Goal: Task Accomplishment & Management: Manage account settings

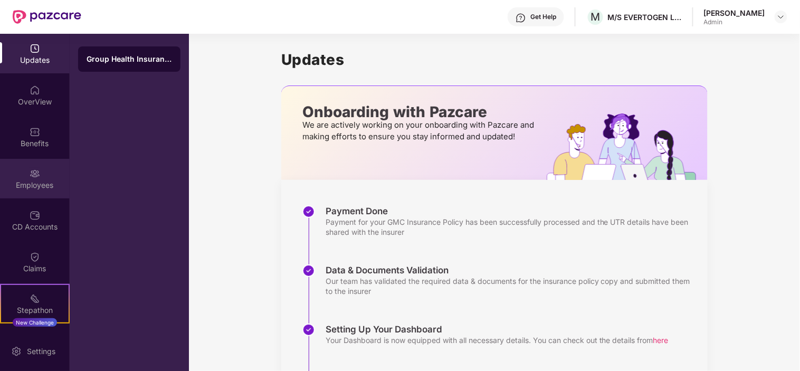
click at [25, 167] on div "Employees" at bounding box center [35, 179] width 70 height 40
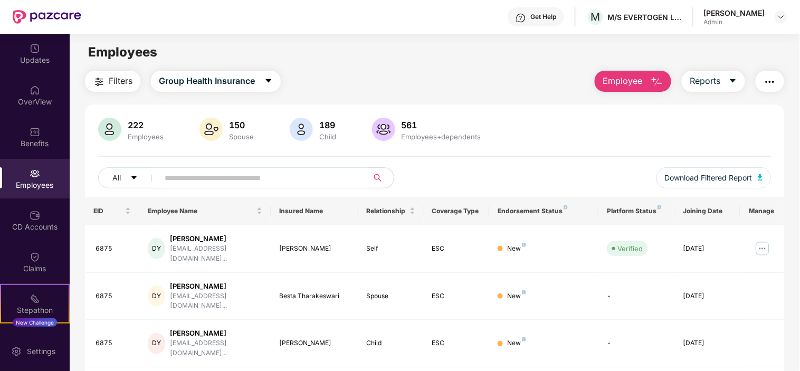
click at [211, 185] on input "text" at bounding box center [259, 178] width 189 height 16
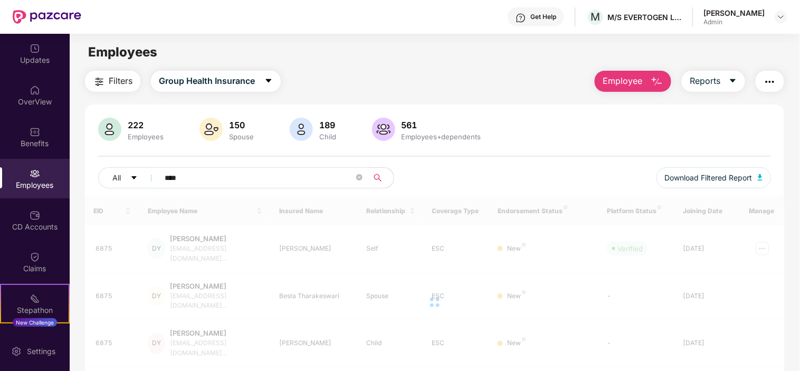
type input "****"
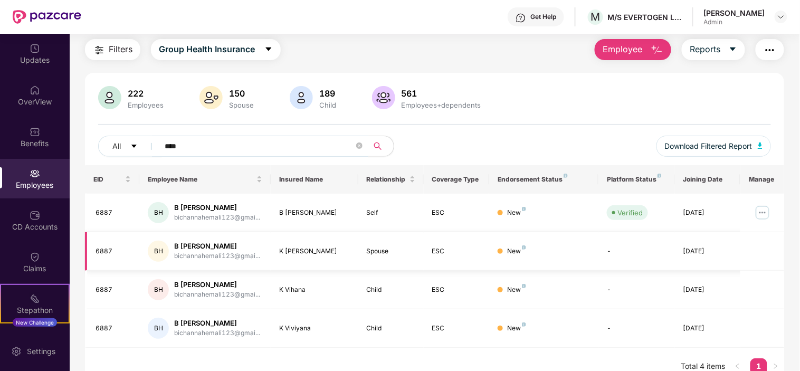
scroll to position [46, 0]
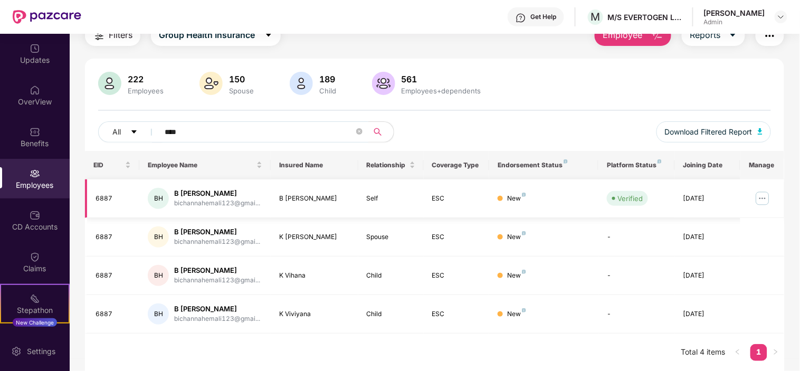
click at [107, 196] on div "6887" at bounding box center [114, 199] width 36 height 10
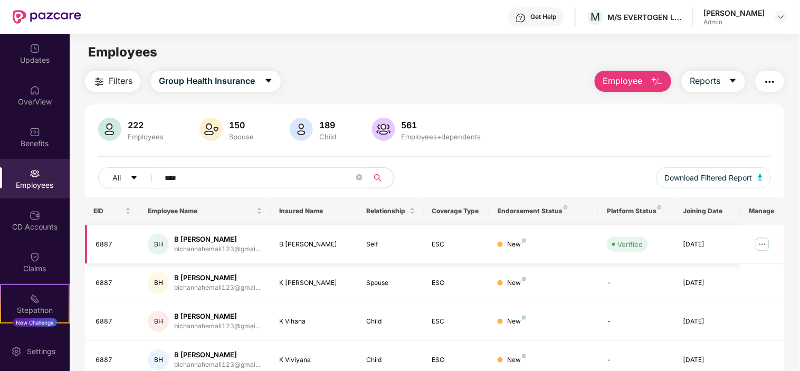
click at [767, 244] on img at bounding box center [762, 244] width 17 height 17
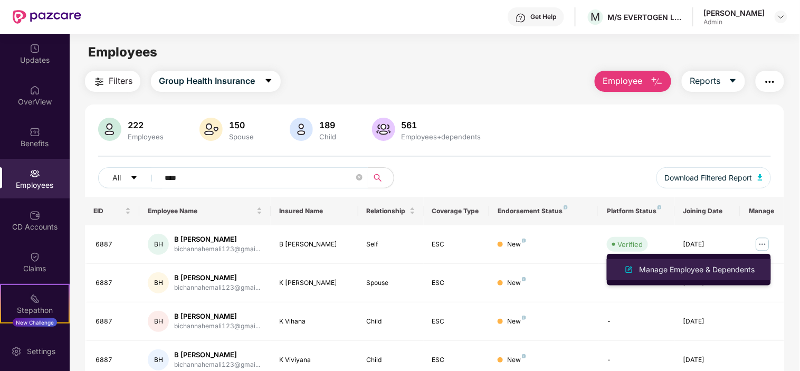
click at [654, 275] on div "Manage Employee & Dependents" at bounding box center [697, 270] width 120 height 12
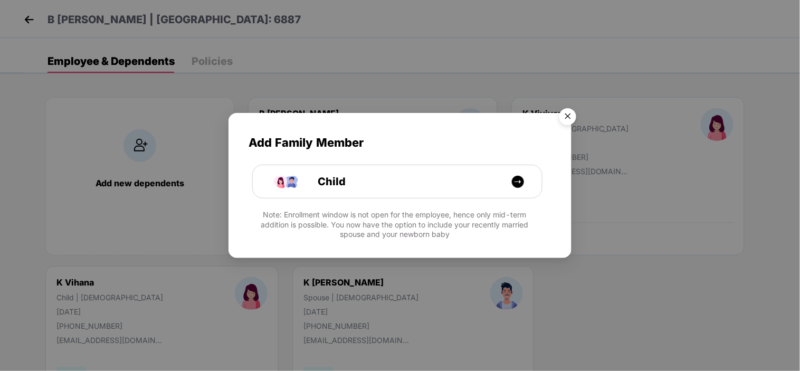
click at [570, 118] on img "Close" at bounding box center [568, 118] width 30 height 30
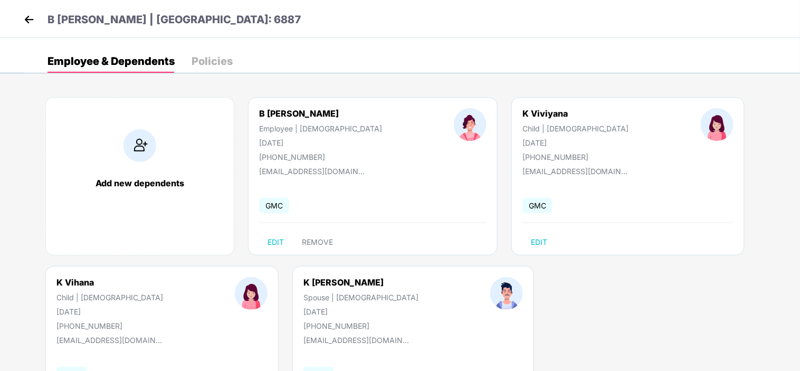
click at [522, 202] on span "GMC" at bounding box center [537, 205] width 30 height 15
click at [224, 62] on div "Policies" at bounding box center [212, 61] width 41 height 11
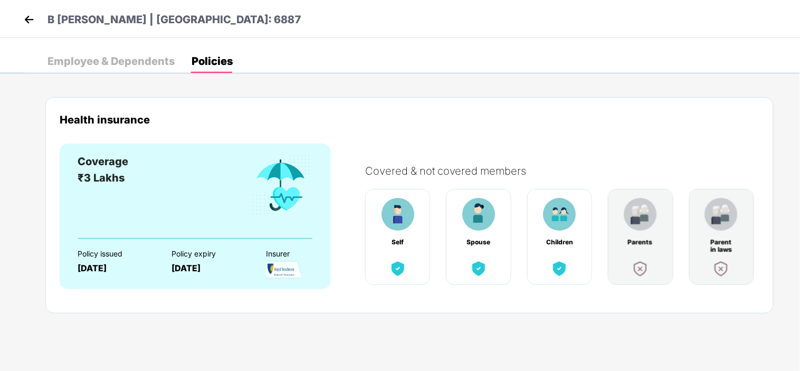
click at [396, 212] on img at bounding box center [398, 214] width 33 height 33
click at [489, 211] on img at bounding box center [478, 214] width 33 height 33
click at [565, 214] on img at bounding box center [559, 214] width 33 height 33
click at [30, 15] on img at bounding box center [29, 20] width 16 height 16
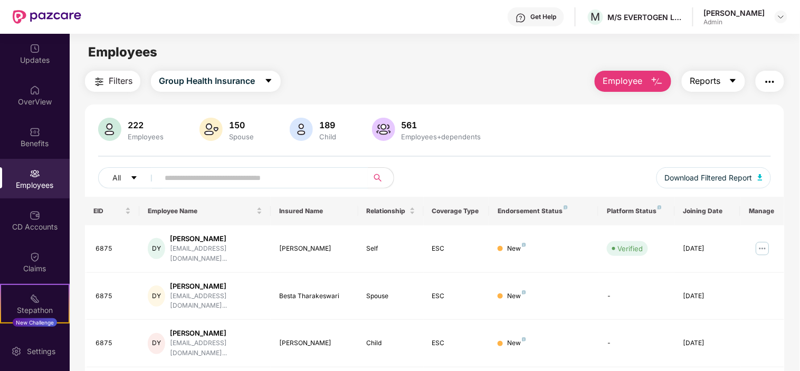
click at [716, 79] on span "Reports" at bounding box center [705, 80] width 31 height 13
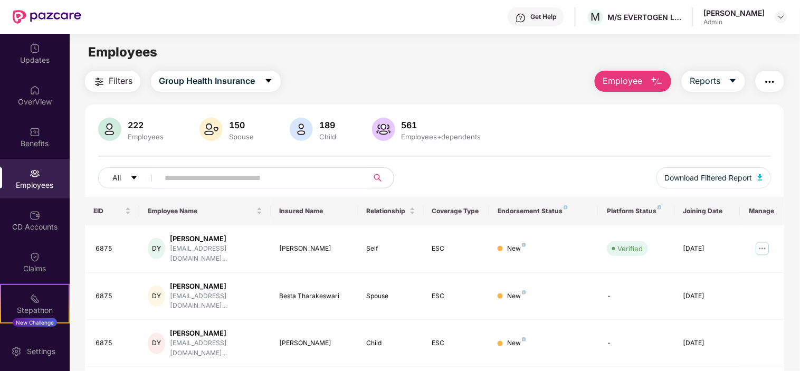
click at [776, 83] on img "button" at bounding box center [770, 81] width 13 height 13
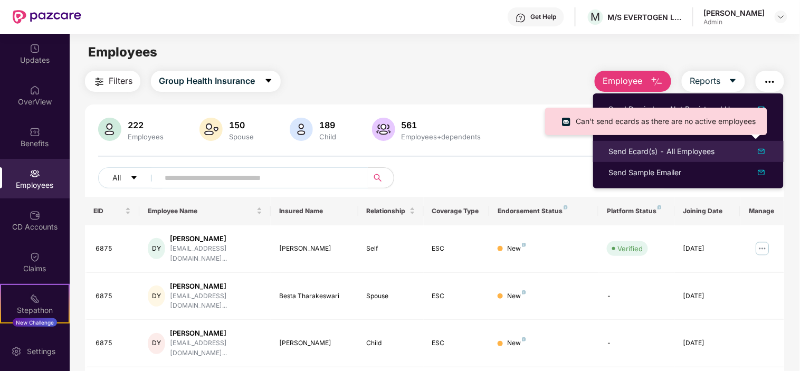
click at [666, 156] on div "Send Ecard(s) - All Employees" at bounding box center [662, 152] width 106 height 12
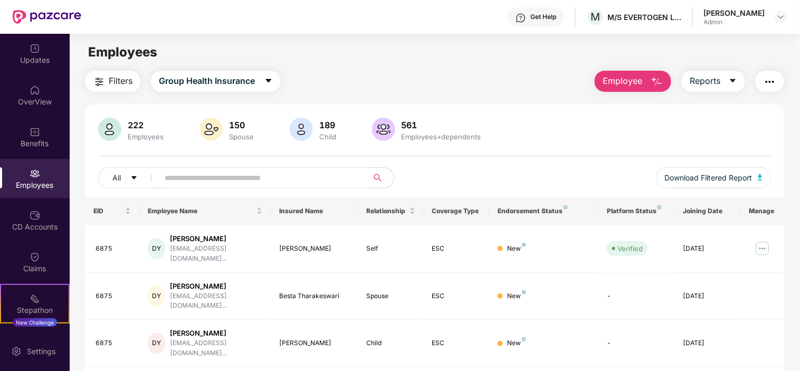
click at [525, 84] on div "Filters Group Health Insurance Employee Reports" at bounding box center [434, 81] width 699 height 21
click at [762, 85] on button "button" at bounding box center [770, 81] width 28 height 21
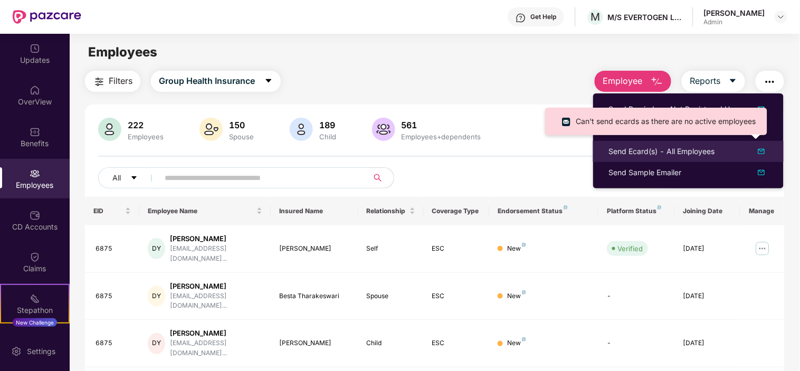
click at [760, 154] on img at bounding box center [761, 151] width 13 height 13
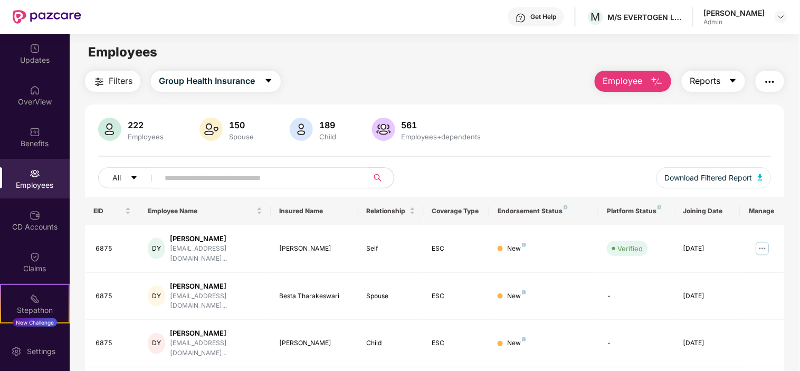
click at [728, 83] on button "Reports" at bounding box center [713, 81] width 63 height 21
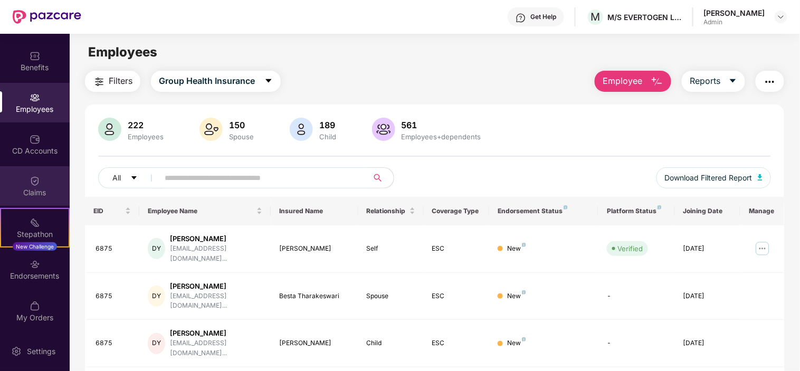
scroll to position [77, 0]
click at [246, 177] on input "text" at bounding box center [259, 178] width 189 height 16
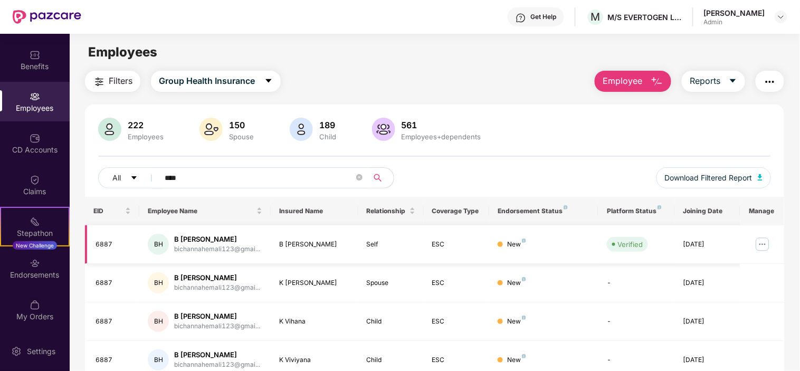
scroll to position [46, 0]
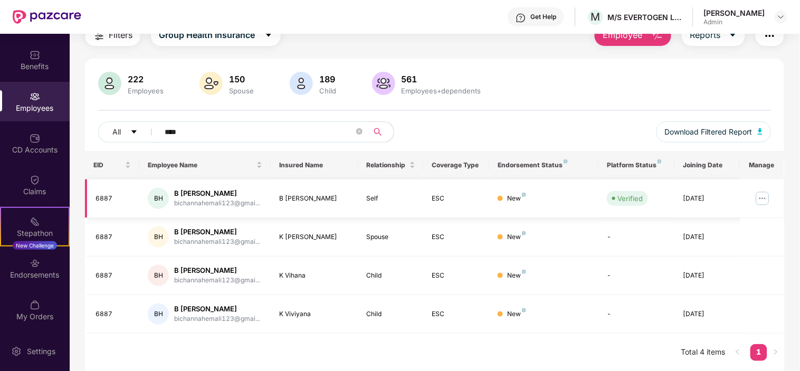
type input "****"
click at [766, 202] on img at bounding box center [762, 198] width 17 height 17
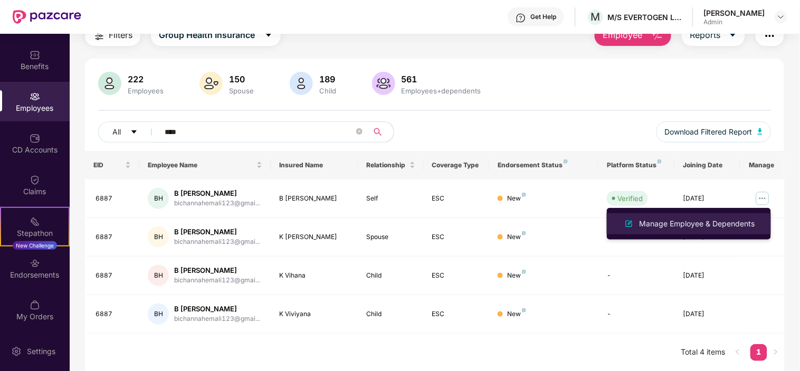
click at [681, 225] on div "Manage Employee & Dependents" at bounding box center [697, 224] width 120 height 12
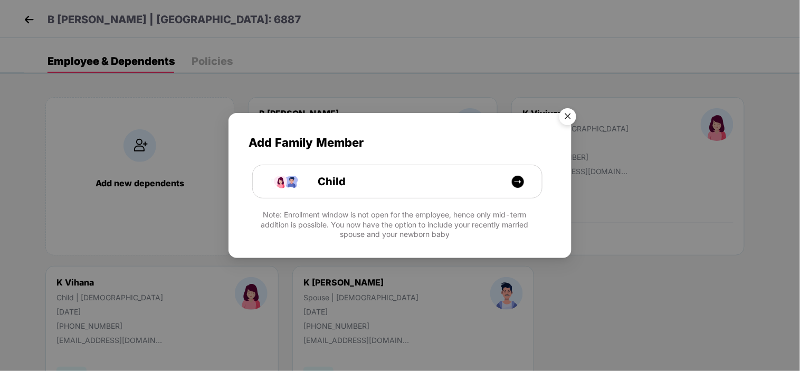
click at [569, 113] on img "Close" at bounding box center [568, 118] width 30 height 30
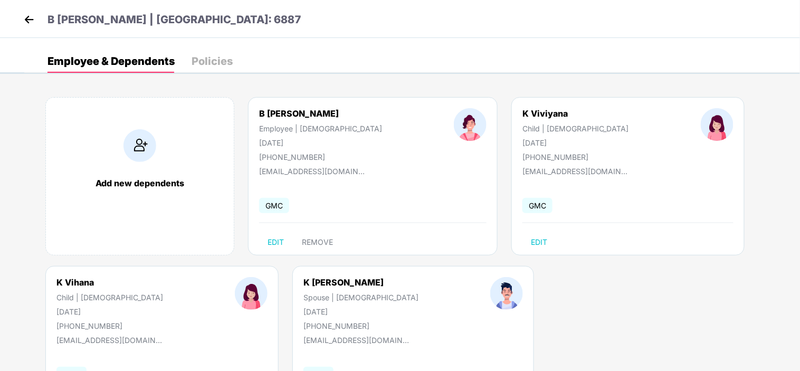
click at [25, 22] on img at bounding box center [29, 20] width 16 height 16
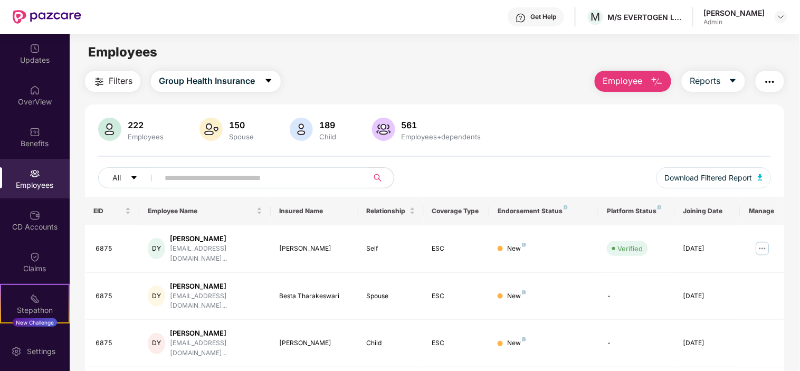
click at [174, 175] on input "text" at bounding box center [259, 178] width 189 height 16
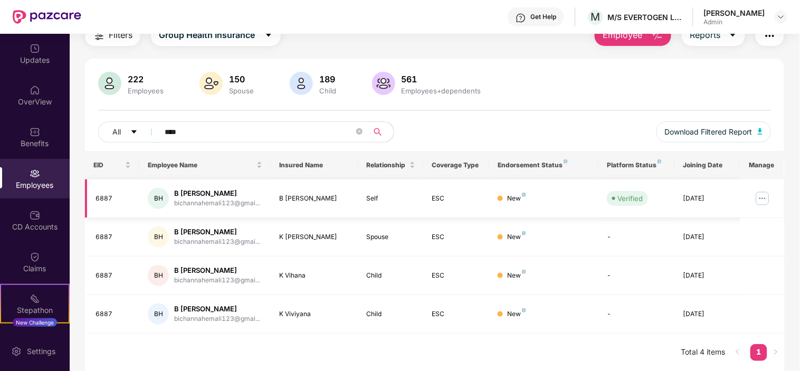
type input "****"
click at [760, 196] on img at bounding box center [762, 198] width 17 height 17
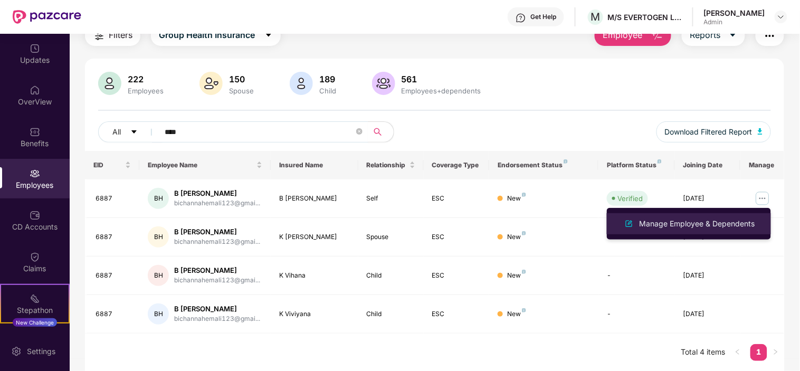
click at [687, 218] on div "Manage Employee & Dependents" at bounding box center [697, 224] width 120 height 12
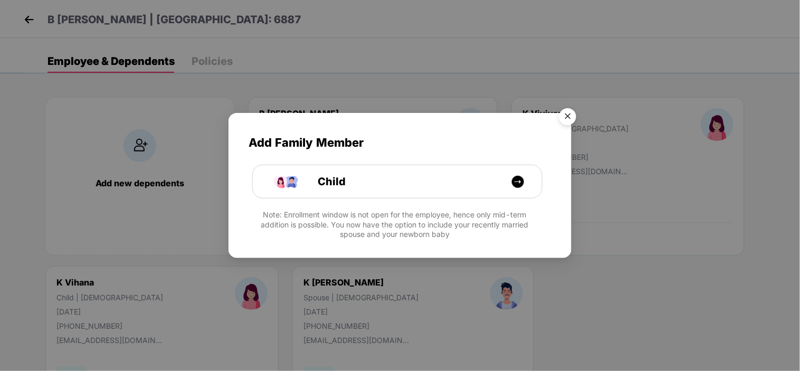
click at [566, 108] on img "Close" at bounding box center [568, 118] width 30 height 30
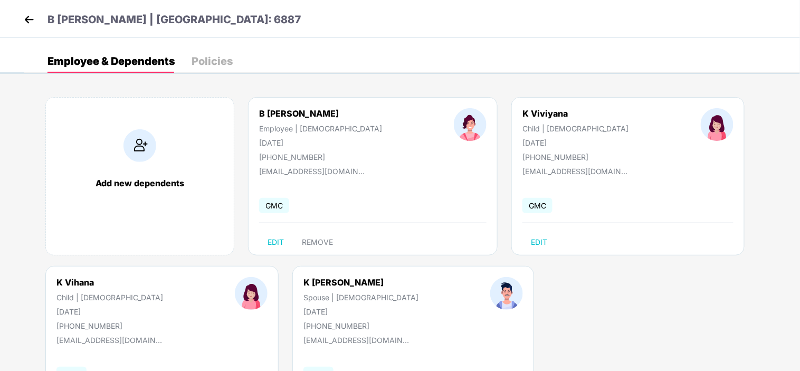
click at [23, 13] on img at bounding box center [29, 20] width 16 height 16
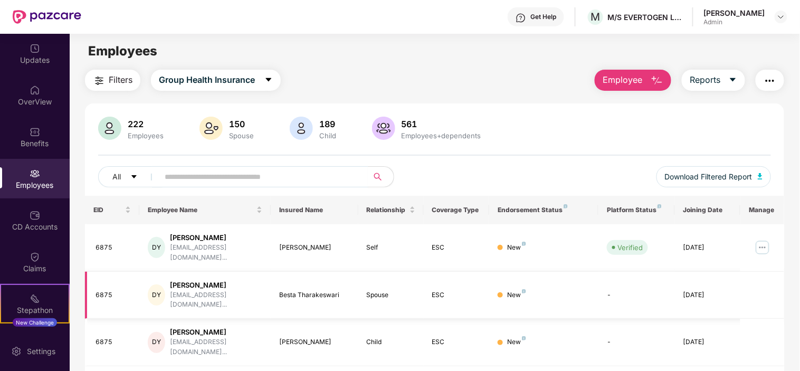
scroll to position [0, 0]
click at [633, 209] on div "Platform Status" at bounding box center [637, 211] width 60 height 8
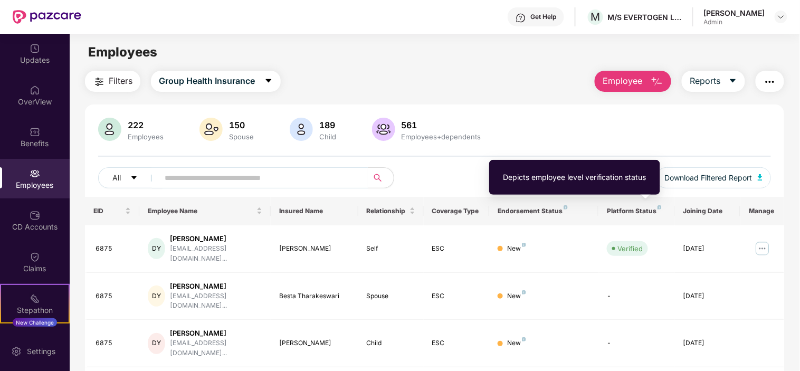
click at [661, 207] on img at bounding box center [659, 207] width 4 height 4
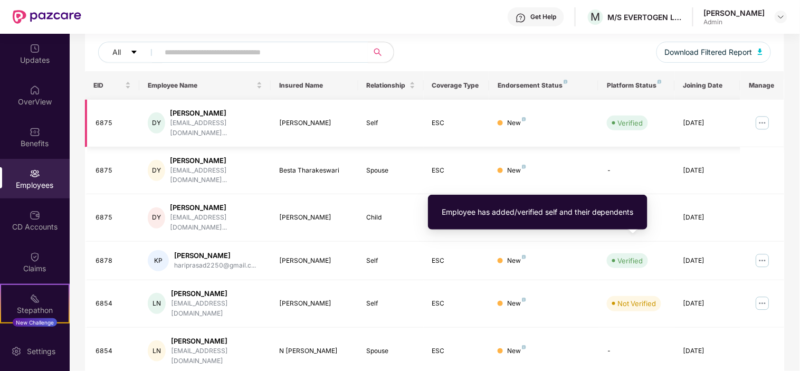
scroll to position [278, 0]
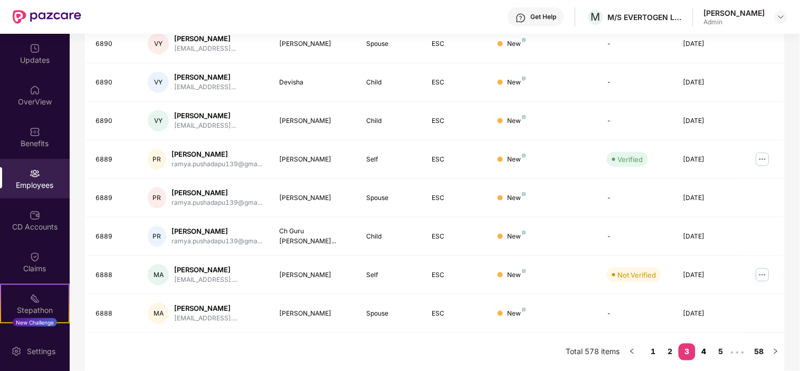
click at [706, 349] on link "4" at bounding box center [703, 352] width 17 height 16
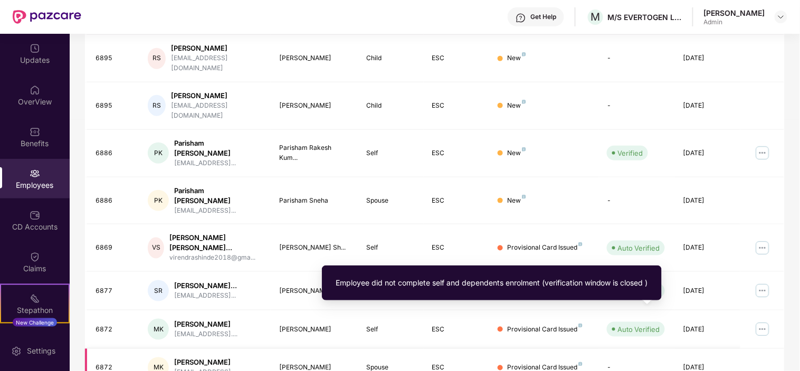
scroll to position [287, 0]
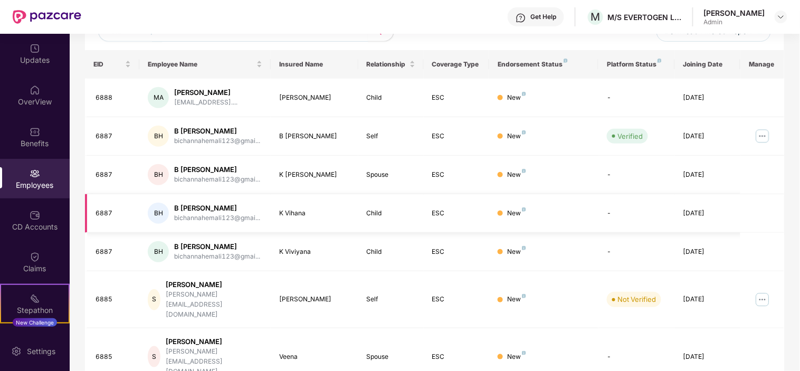
scroll to position [278, 0]
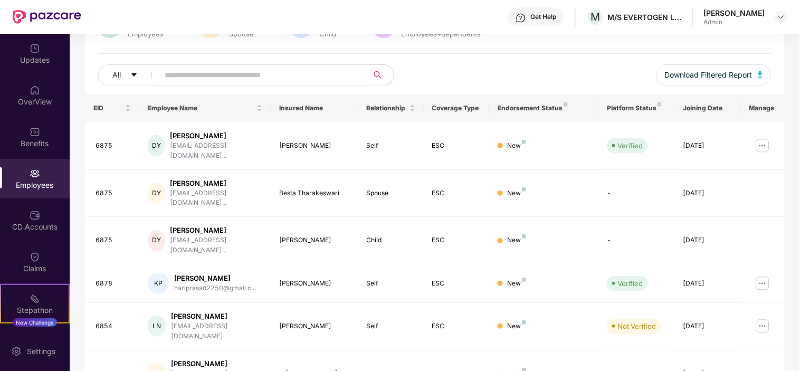
scroll to position [102, 0]
click at [280, 87] on div "All Download Filtered Report" at bounding box center [434, 80] width 673 height 30
click at [288, 69] on input "text" at bounding box center [259, 76] width 189 height 16
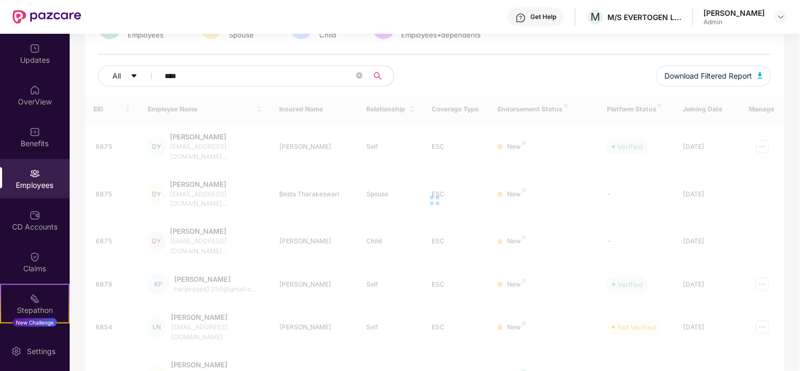
scroll to position [46, 0]
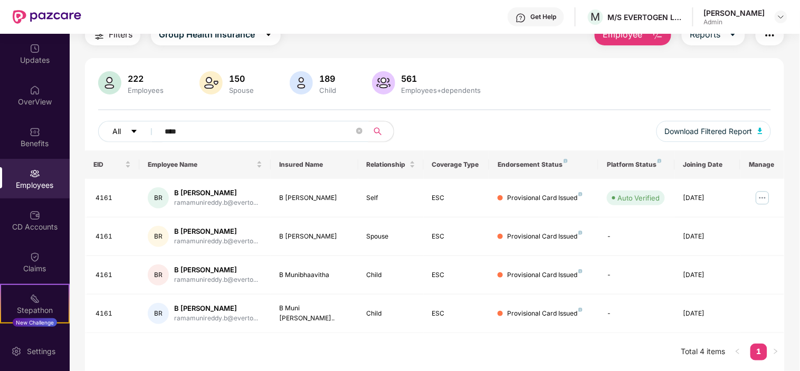
drag, startPoint x: 204, startPoint y: 131, endPoint x: 115, endPoint y: 135, distance: 89.3
click at [115, 135] on div "All ****" at bounding box center [266, 131] width 337 height 21
type input "****"
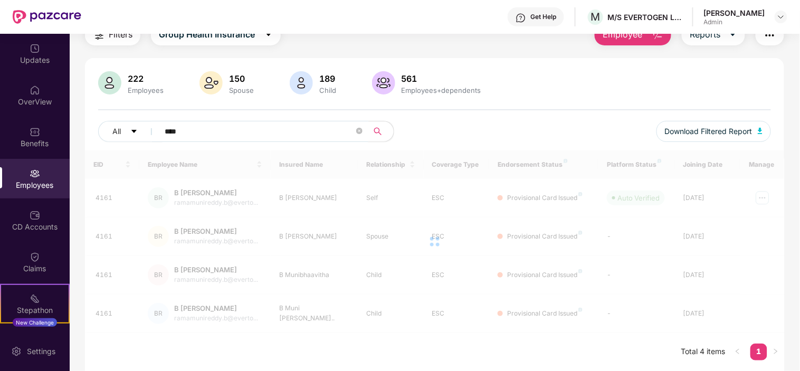
scroll to position [34, 0]
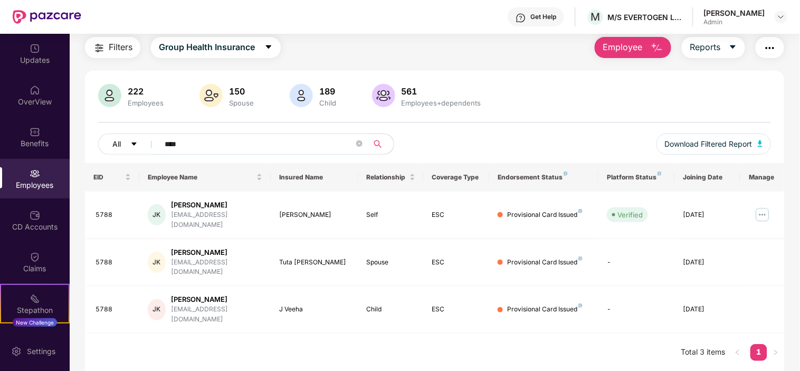
drag, startPoint x: 234, startPoint y: 139, endPoint x: 137, endPoint y: 139, distance: 97.1
click at [137, 139] on div "All ****" at bounding box center [266, 144] width 337 height 21
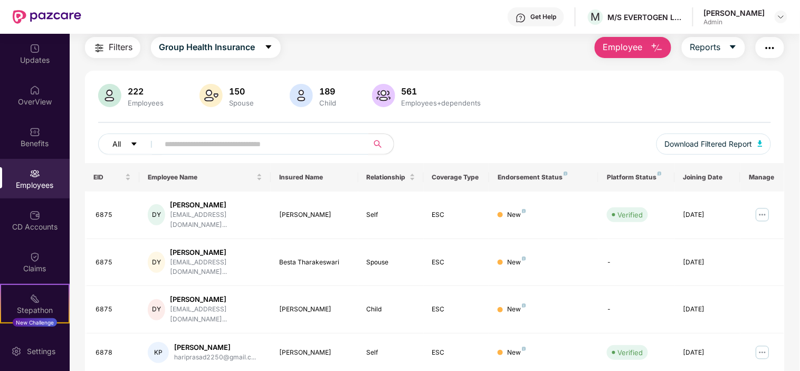
scroll to position [102, 0]
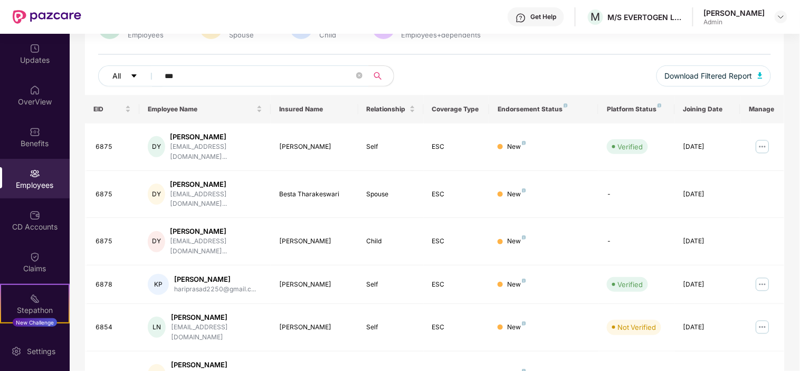
type input "****"
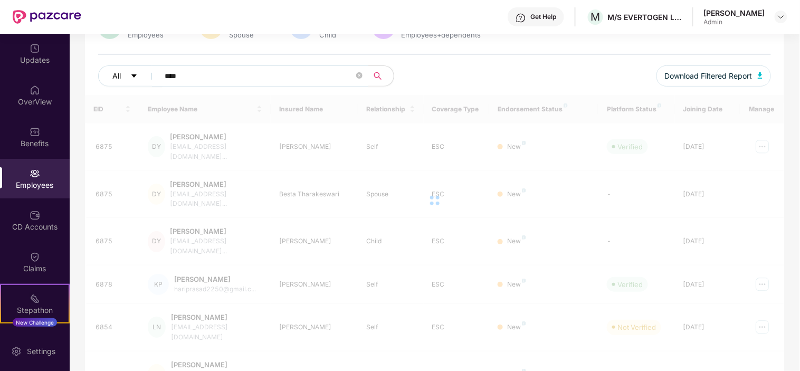
scroll to position [46, 0]
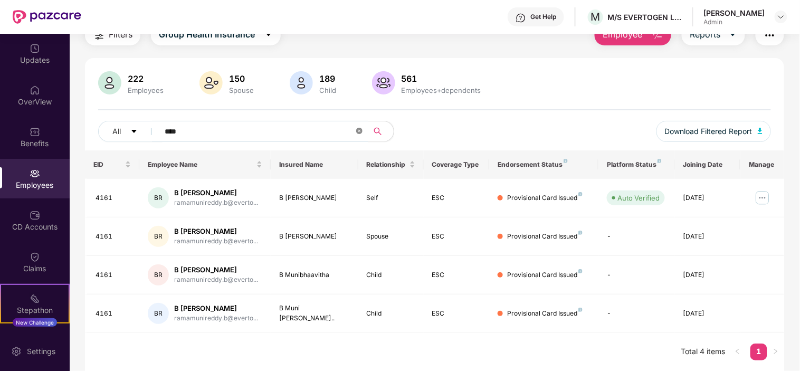
click at [359, 131] on icon "close-circle" at bounding box center [359, 131] width 6 height 6
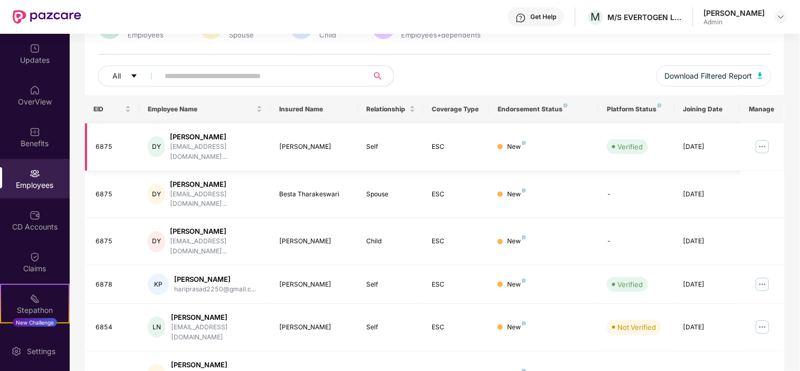
scroll to position [0, 0]
